Goal: Task Accomplishment & Management: Manage account settings

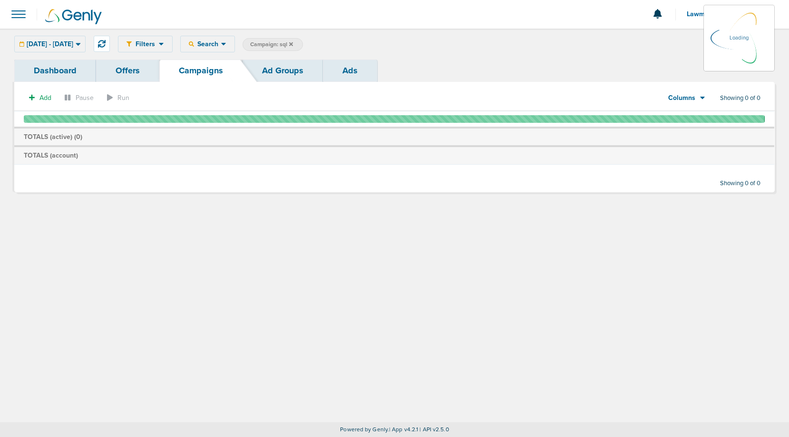
click at [293, 42] on icon at bounding box center [291, 44] width 4 height 4
click at [293, 41] on icon at bounding box center [291, 44] width 4 height 6
click at [293, 43] on icon at bounding box center [291, 44] width 4 height 4
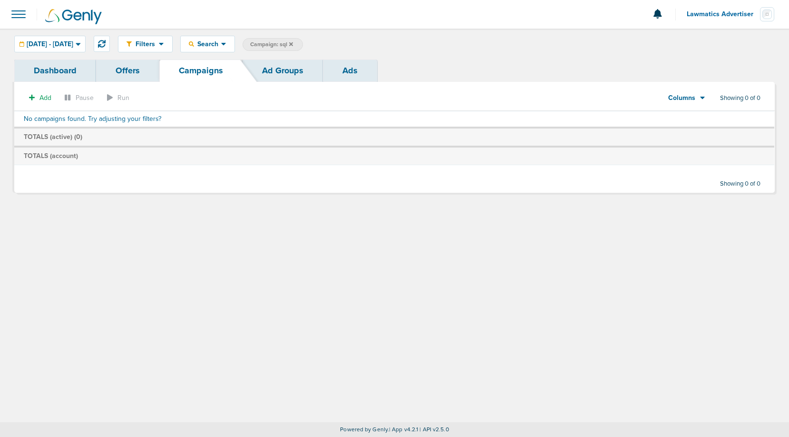
click at [293, 42] on icon at bounding box center [291, 44] width 4 height 6
click at [707, 18] on span "Lawmatics Advertiser" at bounding box center [723, 14] width 73 height 7
click at [699, 39] on link "Sign Out" at bounding box center [727, 41] width 95 height 12
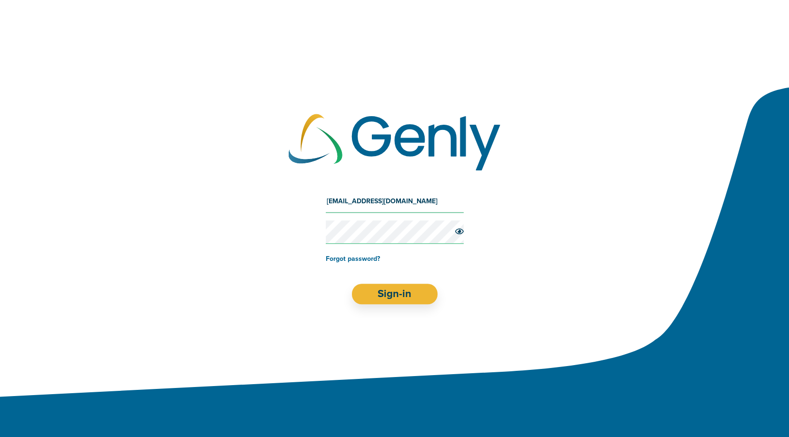
click at [382, 201] on input "[EMAIL_ADDRESS][DOMAIN_NAME]" at bounding box center [395, 201] width 138 height 23
type input "[EMAIL_ADDRESS][DOMAIN_NAME]"
click at [394, 290] on button "Sign-in" at bounding box center [395, 294] width 86 height 20
